Goal: Task Accomplishment & Management: Use online tool/utility

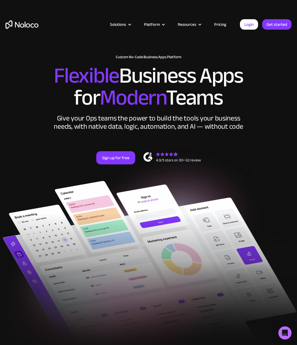
click at [252, 105] on h2 "Flexible Business Apps for Modern Teams" at bounding box center [148, 87] width 286 height 44
click at [247, 23] on link "Login" at bounding box center [249, 24] width 18 height 10
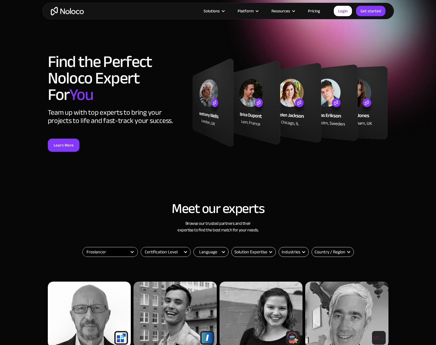
select select "Freelancer"
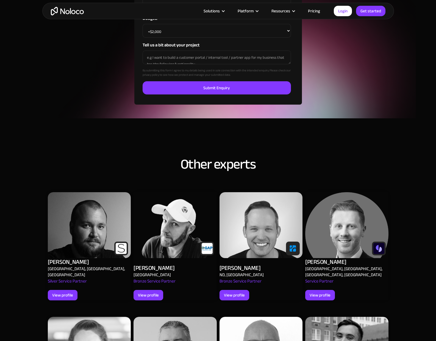
scroll to position [559, 0]
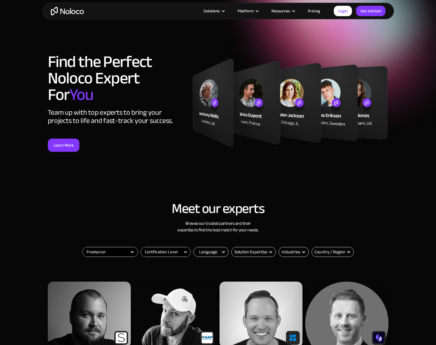
select select "Freelancer"
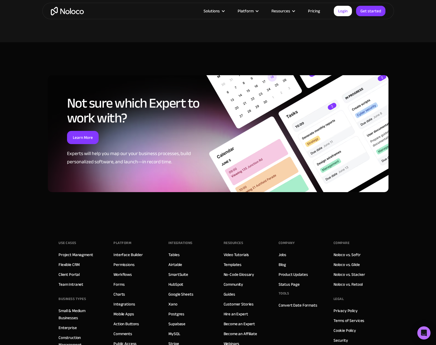
scroll to position [1413, 0]
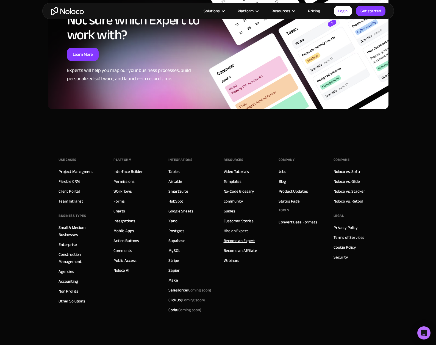
click at [238, 237] on link "Become an Expert" at bounding box center [239, 240] width 32 height 7
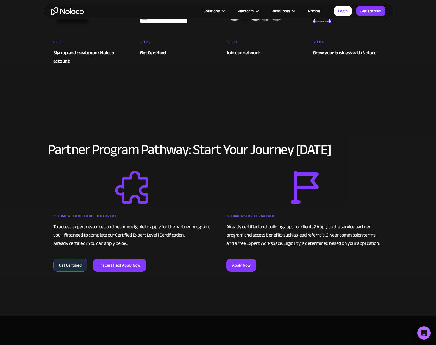
click at [252, 230] on div "Already certified and building apps for clients? Apply to the service partner p…" at bounding box center [304, 235] width 156 height 25
click at [264, 236] on div "Already certified and building apps for clients? Apply to the service partner p…" at bounding box center [304, 235] width 156 height 25
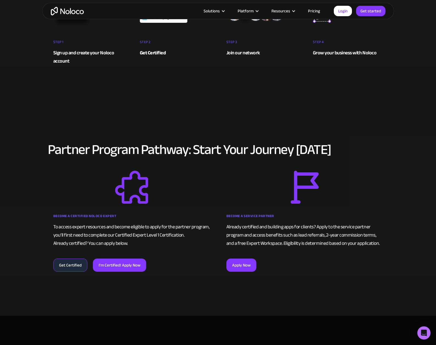
click at [264, 236] on div "Already certified and building apps for clients? Apply to the service partner p…" at bounding box center [304, 235] width 156 height 25
click at [270, 231] on div "Already certified and building apps for clients? Apply to the service partner p…" at bounding box center [304, 235] width 156 height 25
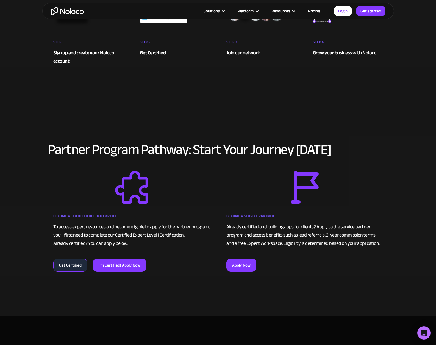
click at [270, 234] on div "Already certified and building apps for clients? Apply to the service partner p…" at bounding box center [304, 235] width 156 height 25
click at [270, 231] on div "Already certified and building apps for clients? Apply to the service partner p…" at bounding box center [304, 235] width 156 height 25
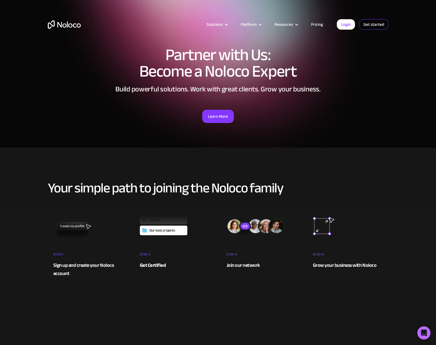
click at [0, 0] on link "Get started" at bounding box center [0, 0] width 0 height 0
click at [343, 24] on link "Login" at bounding box center [345, 24] width 18 height 10
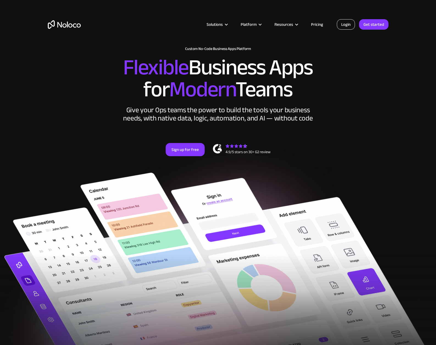
click at [344, 20] on link "Login" at bounding box center [345, 24] width 18 height 10
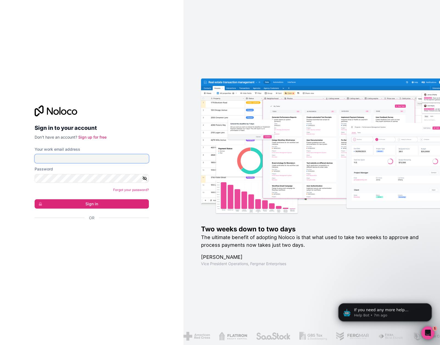
type input "company@calibreconsulting.au"
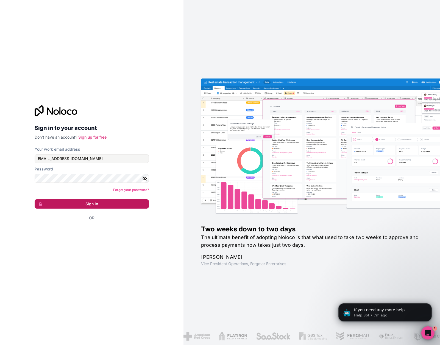
click at [94, 203] on button "Sign in" at bounding box center [92, 203] width 114 height 9
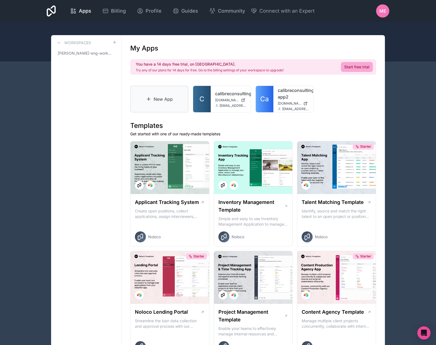
click at [181, 92] on link "New App" at bounding box center [159, 99] width 58 height 27
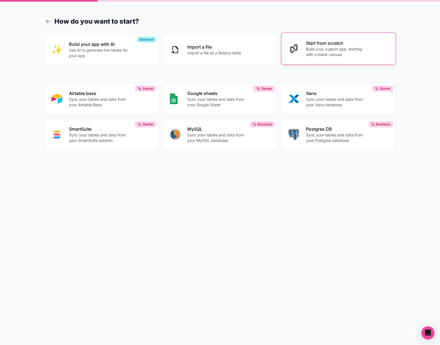
click at [310, 55] on p "Build your custom app, starting with a blank canvas" at bounding box center [336, 51] width 61 height 11
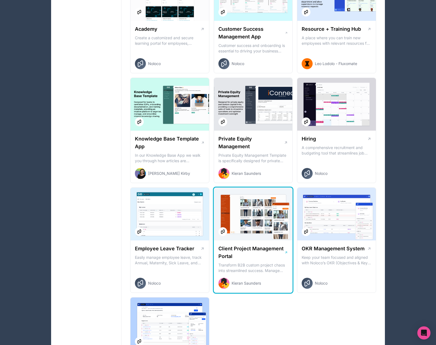
scroll to position [705, 0]
